Goal: Navigation & Orientation: Find specific page/section

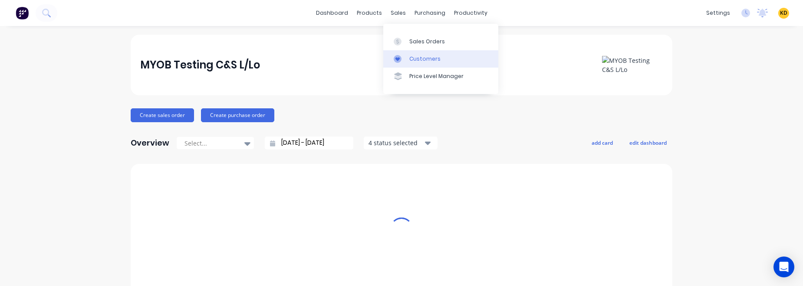
click at [419, 63] on link "Customers" at bounding box center [440, 58] width 115 height 17
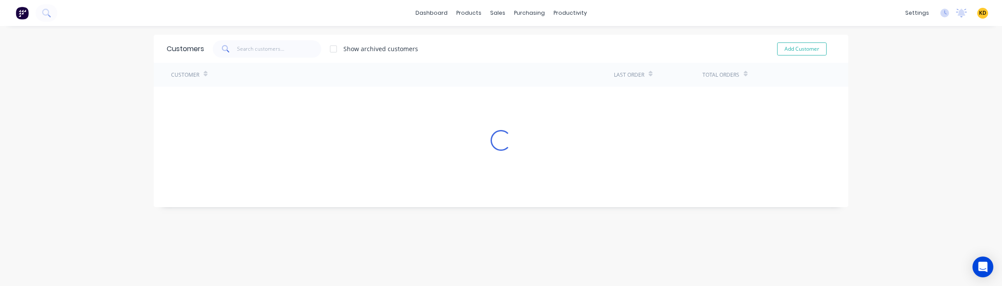
click at [803, 138] on div "dashboard products sales purchasing productivity dashboard products Product Cat…" at bounding box center [501, 143] width 1002 height 286
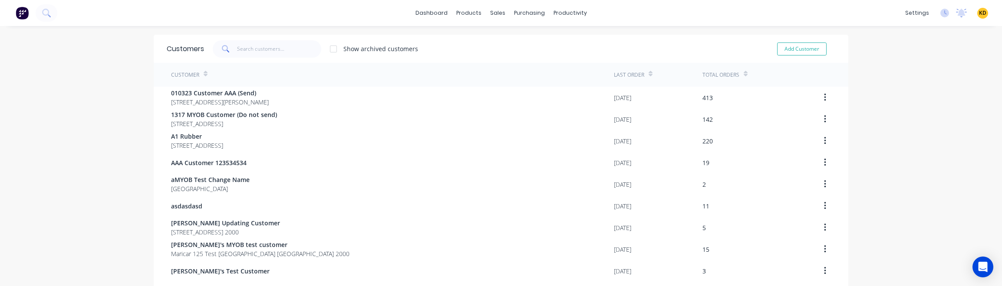
click at [86, 180] on div "dashboard products sales purchasing productivity dashboard products Product Cat…" at bounding box center [501, 143] width 1002 height 286
click at [605, 10] on div "dashboard products sales purchasing productivity dashboard products Product Cat…" at bounding box center [501, 13] width 1002 height 26
click at [976, 5] on div "dashboard products sales purchasing productivity dashboard products Product Cat…" at bounding box center [501, 13] width 1002 height 26
click at [979, 13] on span "KD" at bounding box center [982, 13] width 7 height 8
click at [959, 95] on button "Profile" at bounding box center [928, 91] width 115 height 17
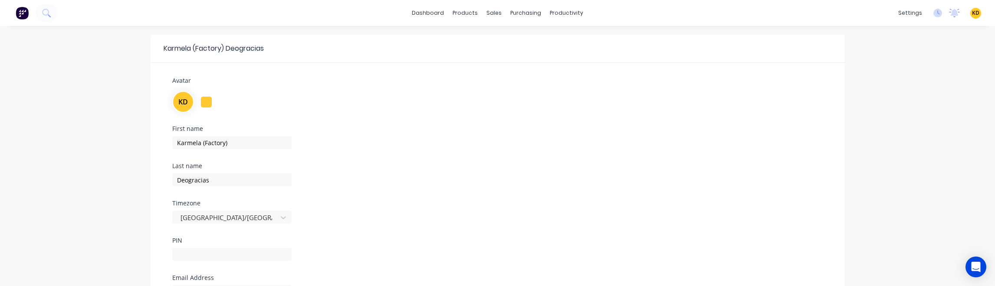
click at [87, 168] on div "Karmela (Factory) [PERSON_NAME] Avatar KD First name [PERSON_NAME] (Factory) La…" at bounding box center [497, 235] width 995 height 418
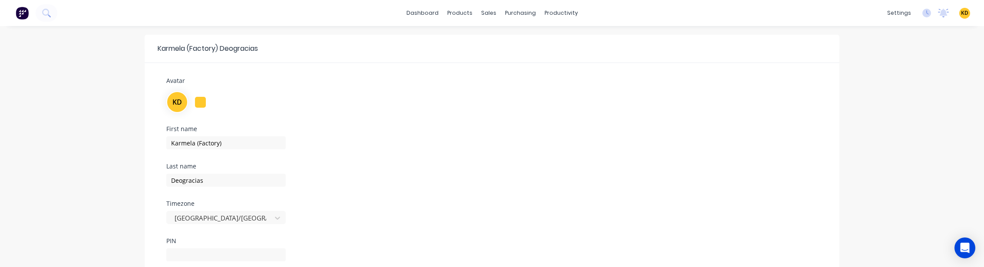
click at [109, 124] on div "Karmela (Factory) [PERSON_NAME] Avatar KD First name [PERSON_NAME] (Factory) La…" at bounding box center [492, 235] width 984 height 418
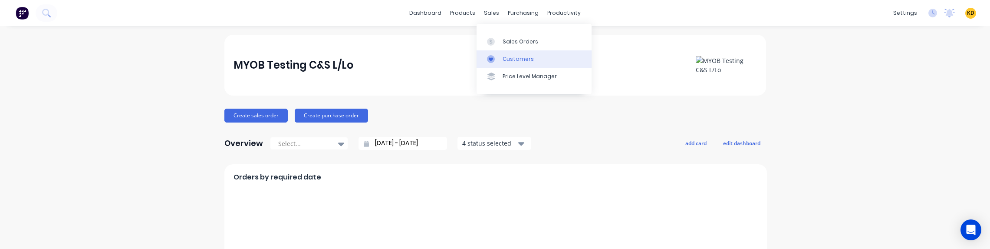
click at [507, 58] on div "Customers" at bounding box center [518, 59] width 31 height 8
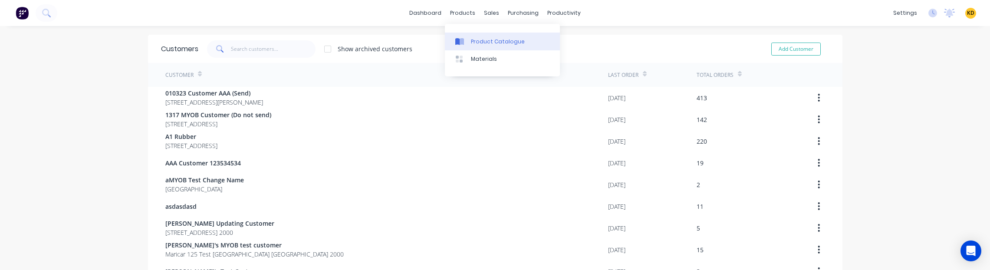
click at [474, 46] on link "Product Catalogue" at bounding box center [502, 41] width 115 height 17
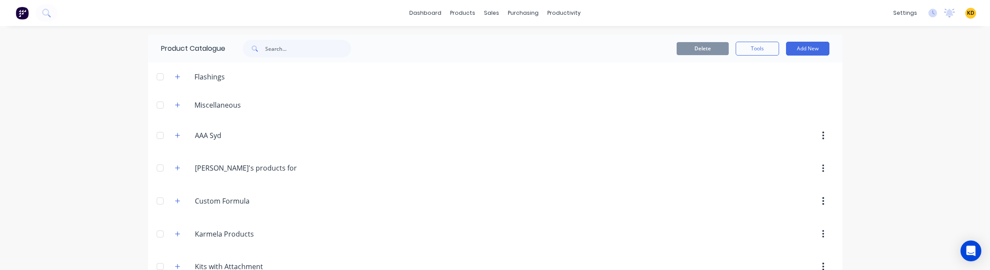
click at [969, 16] on div "KD MYOB Testing C&S L/Lo Karmela (Factory) Deogracias Administrator Profile Sig…" at bounding box center [970, 13] width 11 height 11
click at [967, 14] on span "KD" at bounding box center [970, 13] width 7 height 8
click at [934, 104] on button "Sign out" at bounding box center [916, 108] width 115 height 17
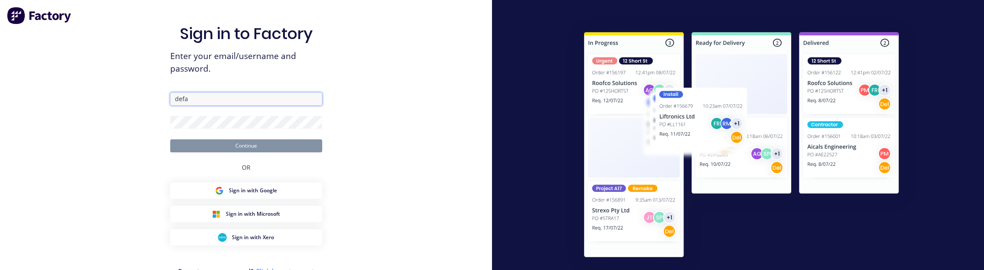
click at [200, 97] on input "defa" at bounding box center [246, 98] width 152 height 13
paste input "[EMAIL_ADDRESS][DOMAIN_NAME]"
type input "[EMAIL_ADDRESS][DOMAIN_NAME]"
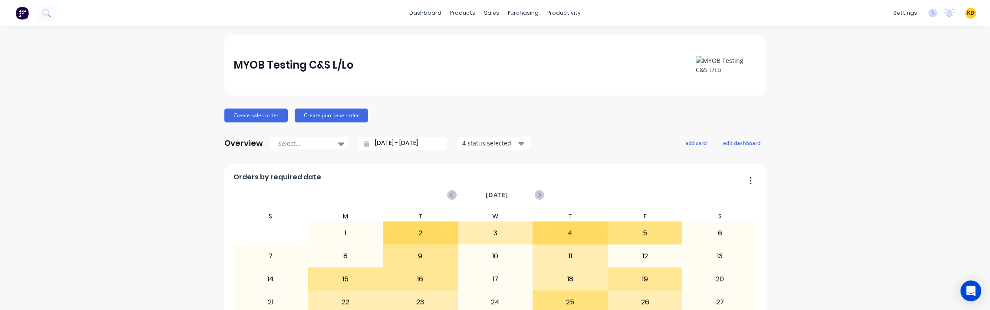
click at [510, 57] on div "Customers" at bounding box center [518, 59] width 31 height 8
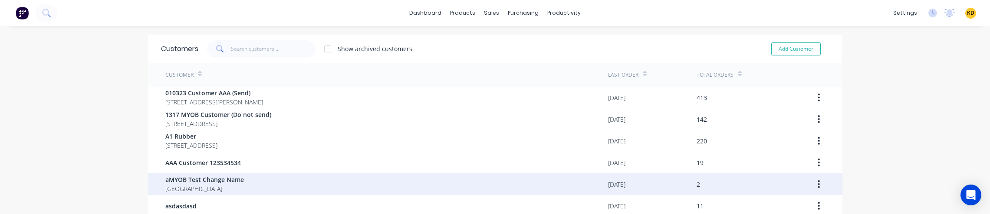
click at [663, 175] on div "[DATE]" at bounding box center [652, 185] width 89 height 22
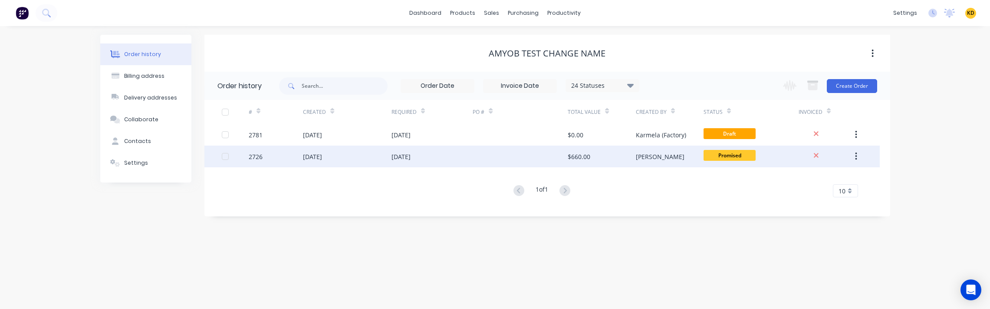
click at [625, 154] on div "$660.00" at bounding box center [602, 156] width 68 height 22
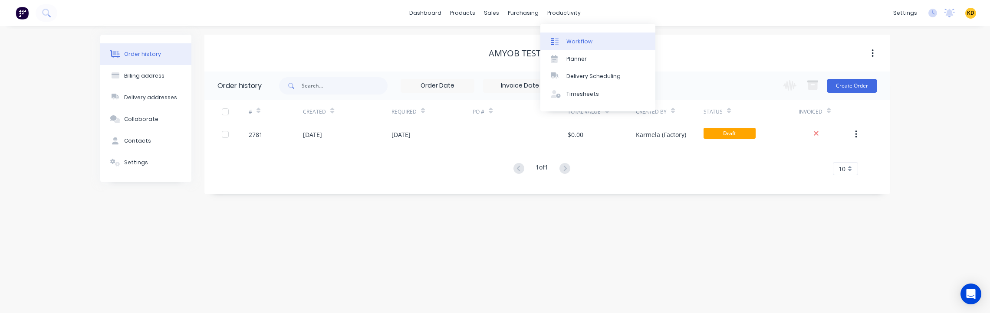
click at [585, 40] on div "Workflow" at bounding box center [579, 42] width 26 height 8
